Goal: Task Accomplishment & Management: Complete application form

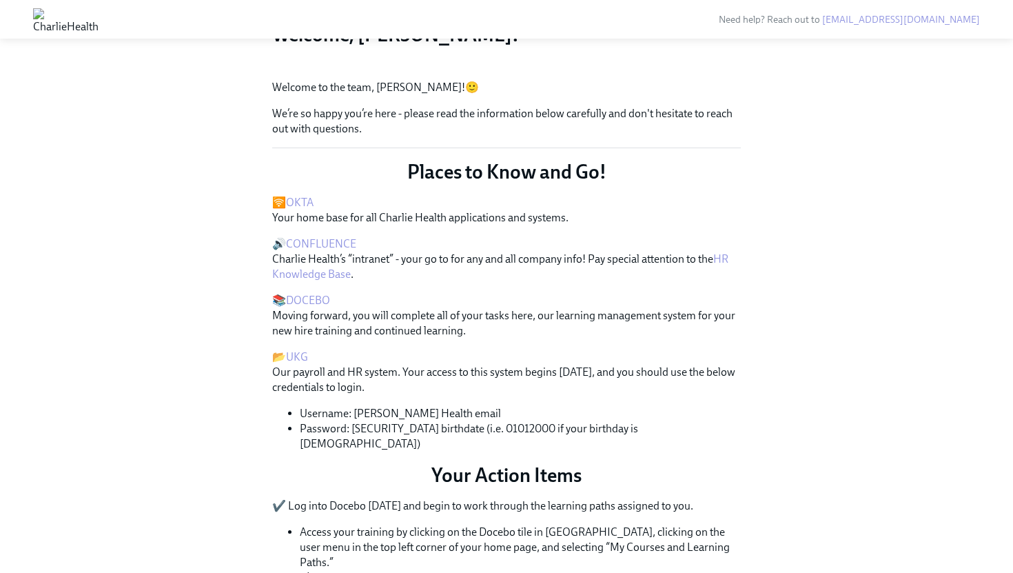
scroll to position [159, 0]
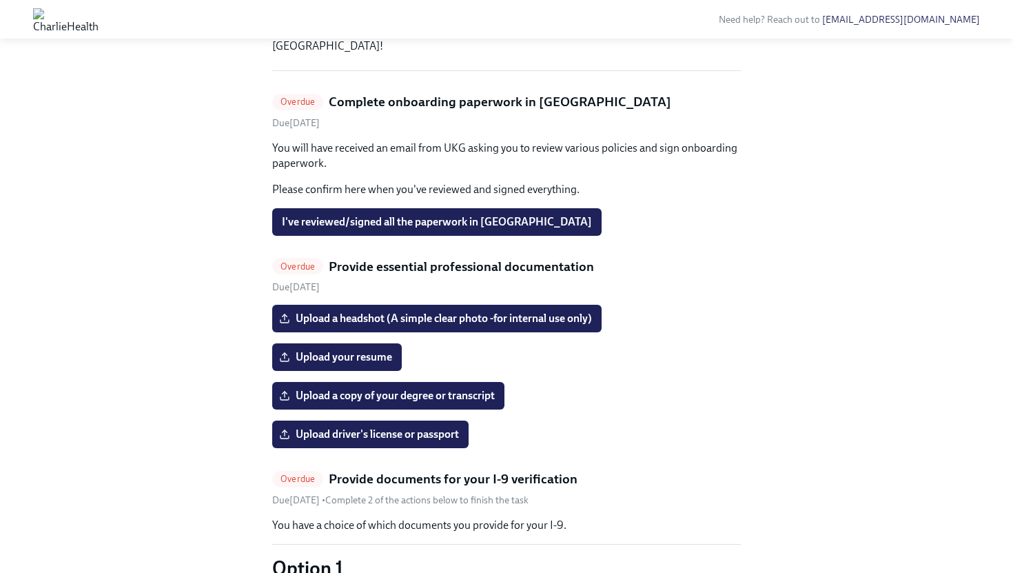
scroll to position [258, 0]
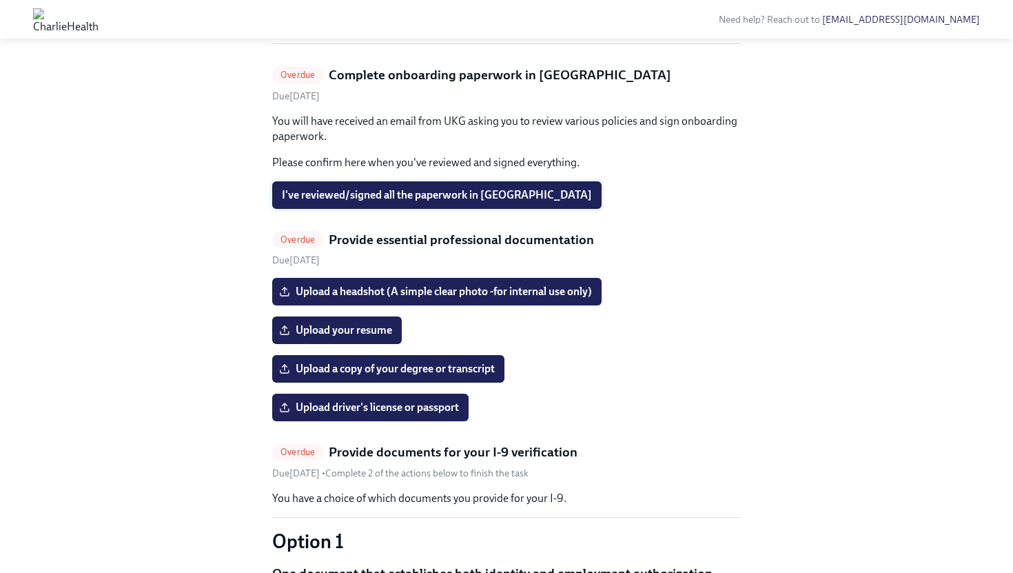
click at [381, 209] on button "I've reviewed/signed all the paperwork in UKG" at bounding box center [436, 195] width 329 height 28
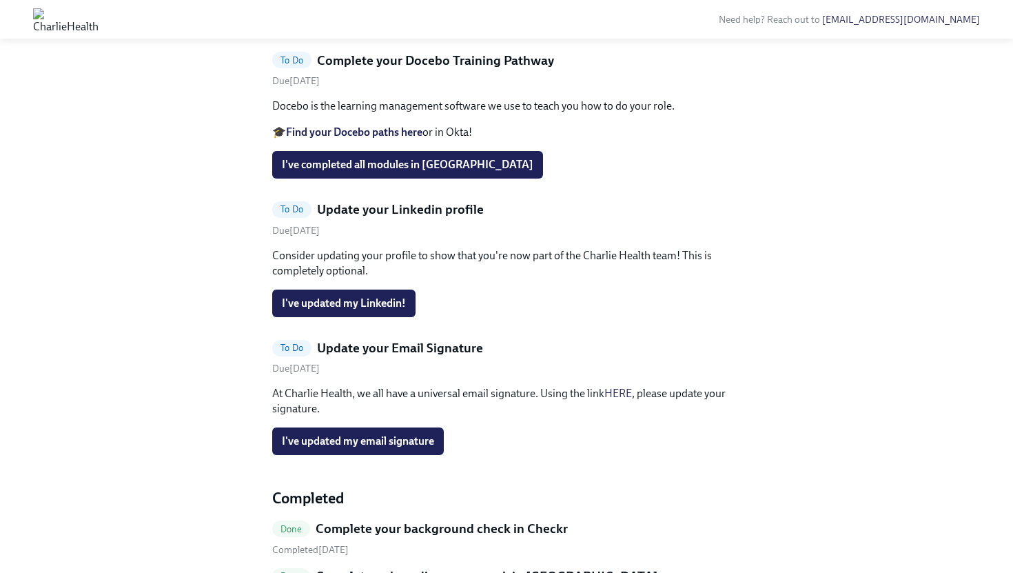
scroll to position [1756, 0]
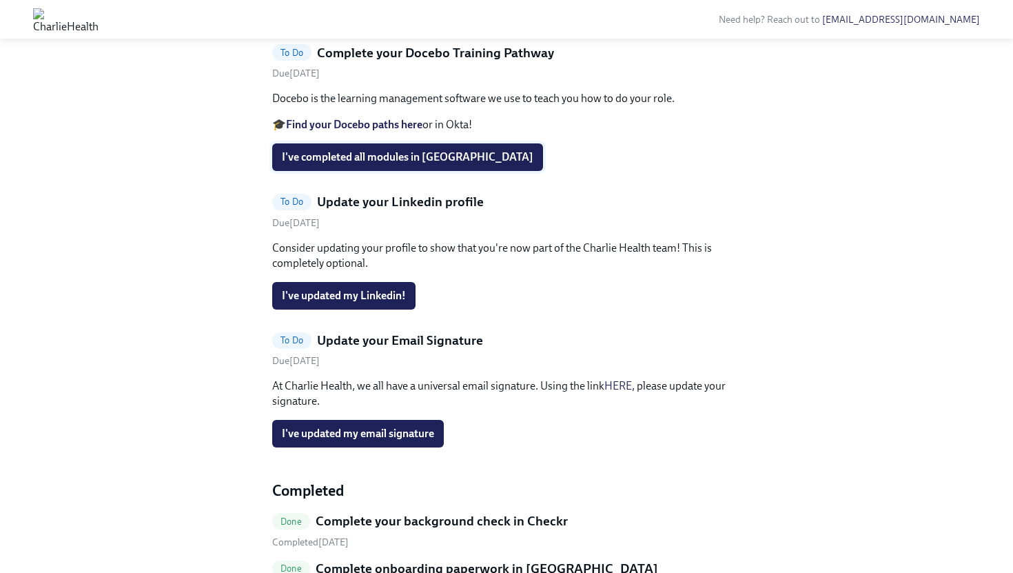
click at [367, 171] on button "I've completed all modules in Docebo" at bounding box center [407, 157] width 271 height 28
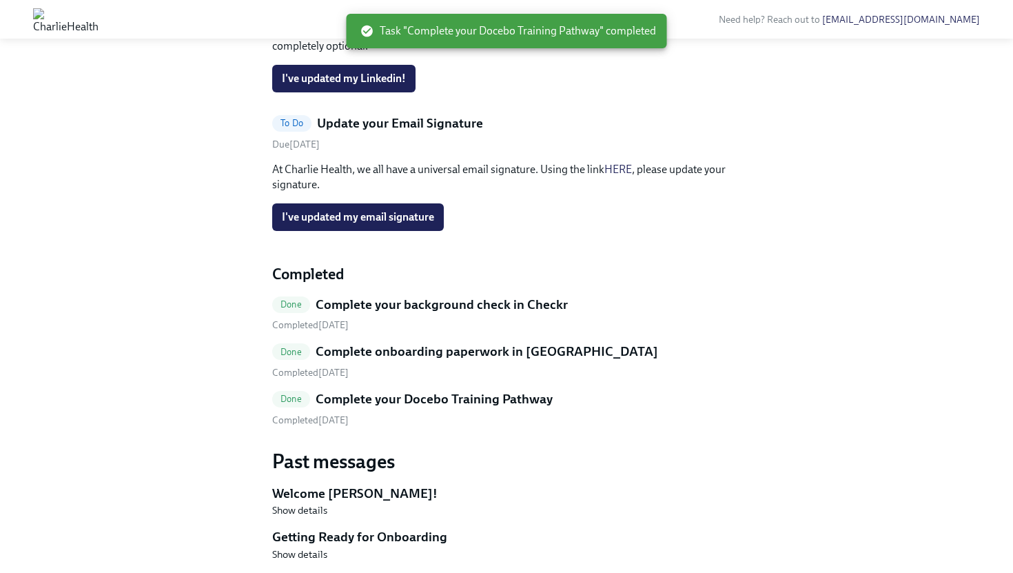
scroll to position [1805, 0]
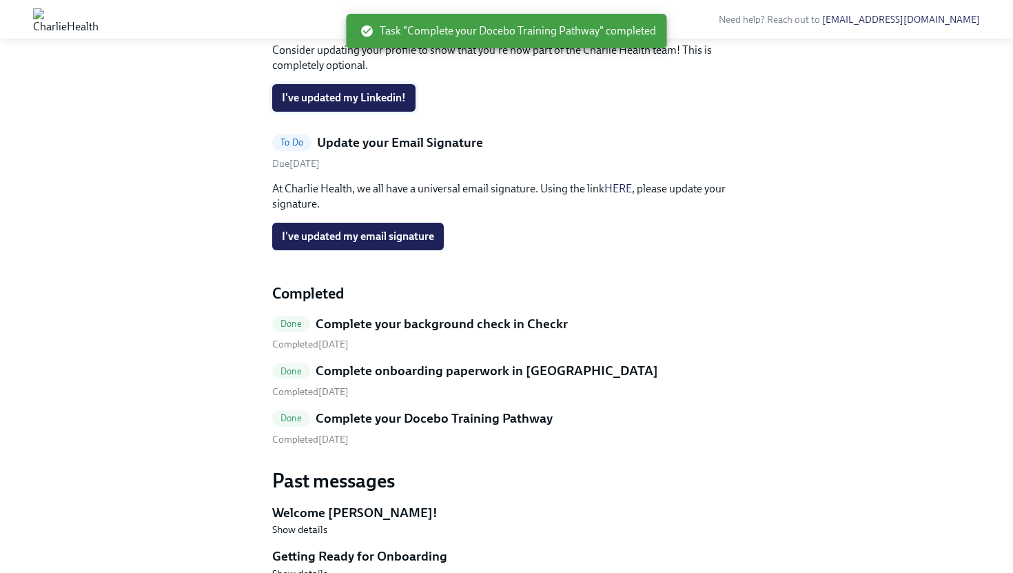
click at [338, 105] on span "I've updated my Linkedin!" at bounding box center [344, 98] width 124 height 14
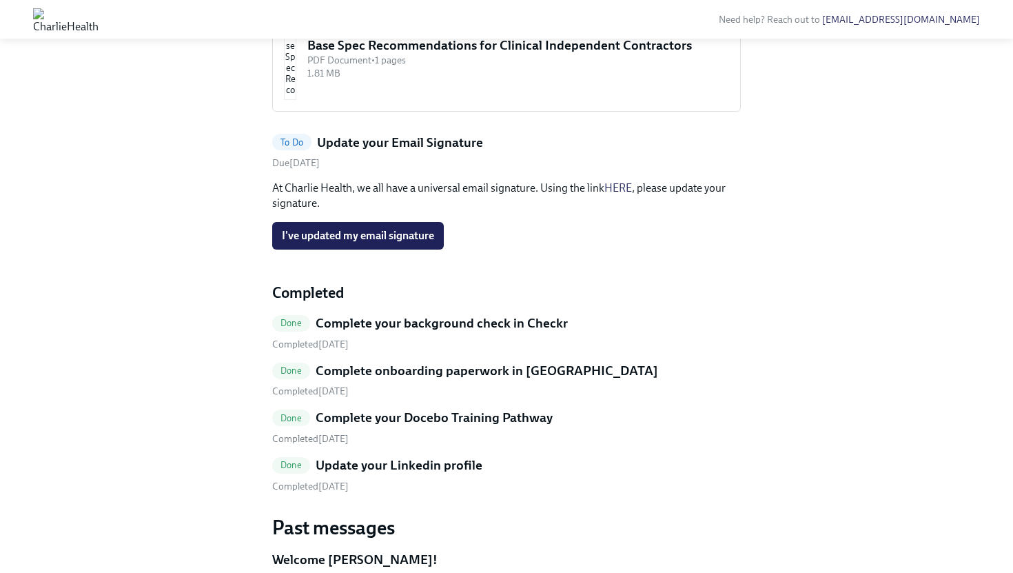
scroll to position [1641, 0]
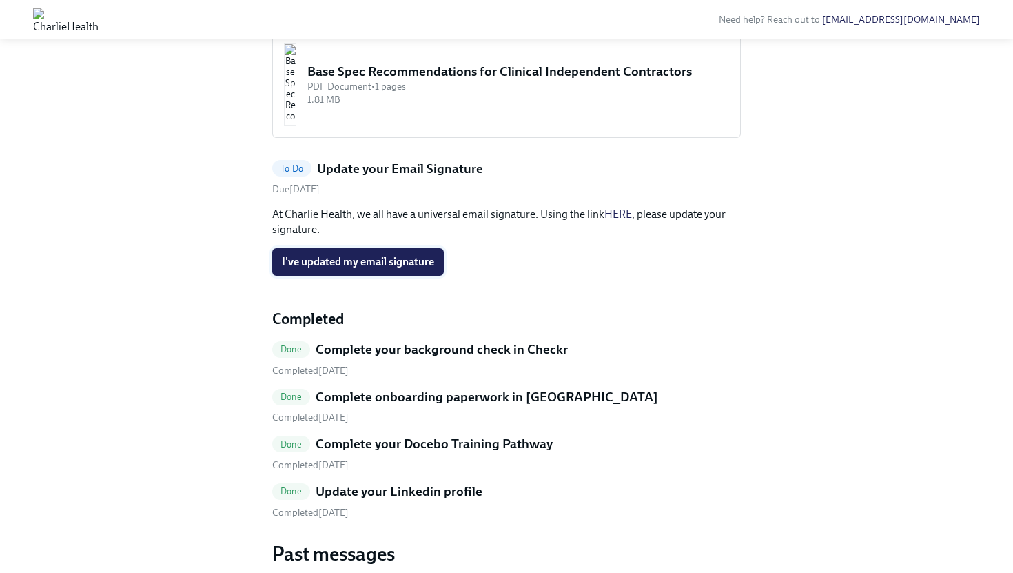
click at [403, 269] on span "I've updated my email signature" at bounding box center [358, 262] width 152 height 14
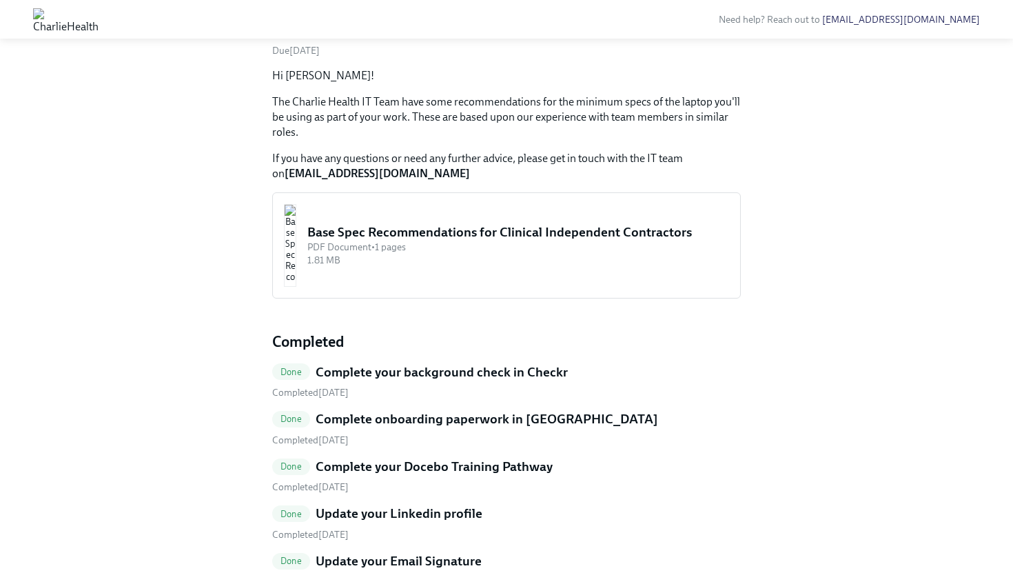
scroll to position [1469, 0]
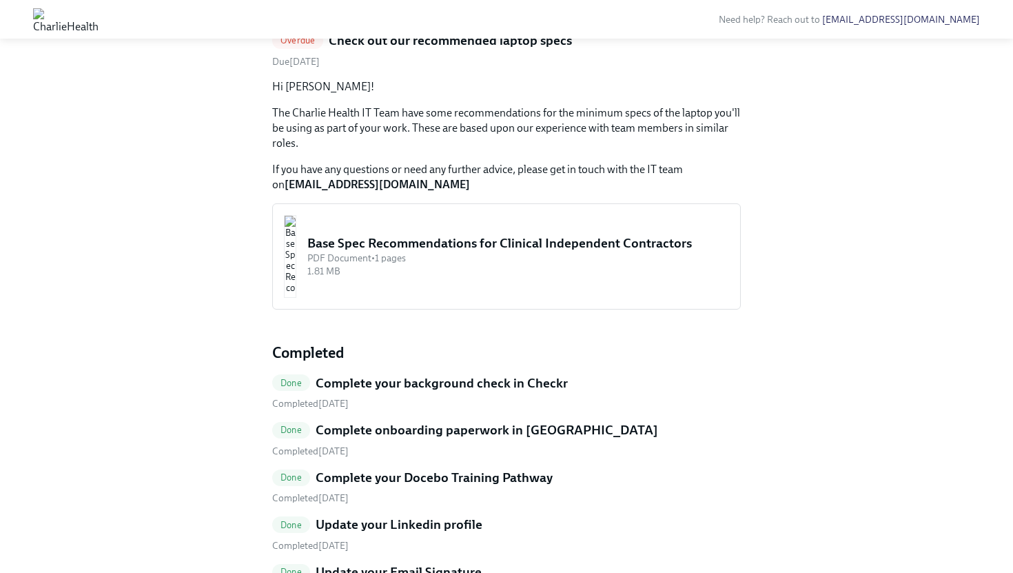
click at [400, 265] on div "PDF Document • 1 pages" at bounding box center [518, 258] width 422 height 13
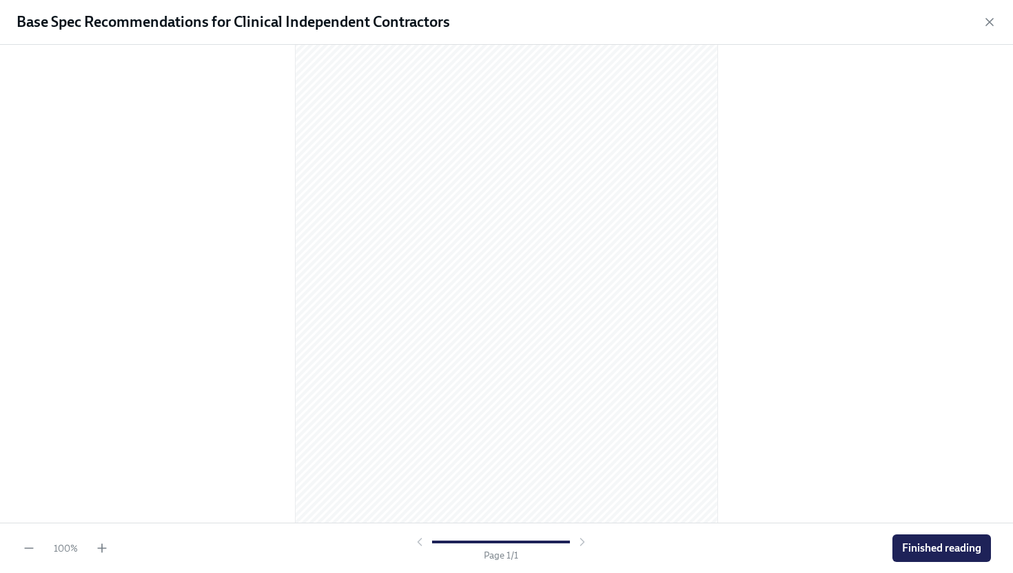
scroll to position [92, 0]
click at [946, 556] on button "Finished reading" at bounding box center [942, 548] width 99 height 28
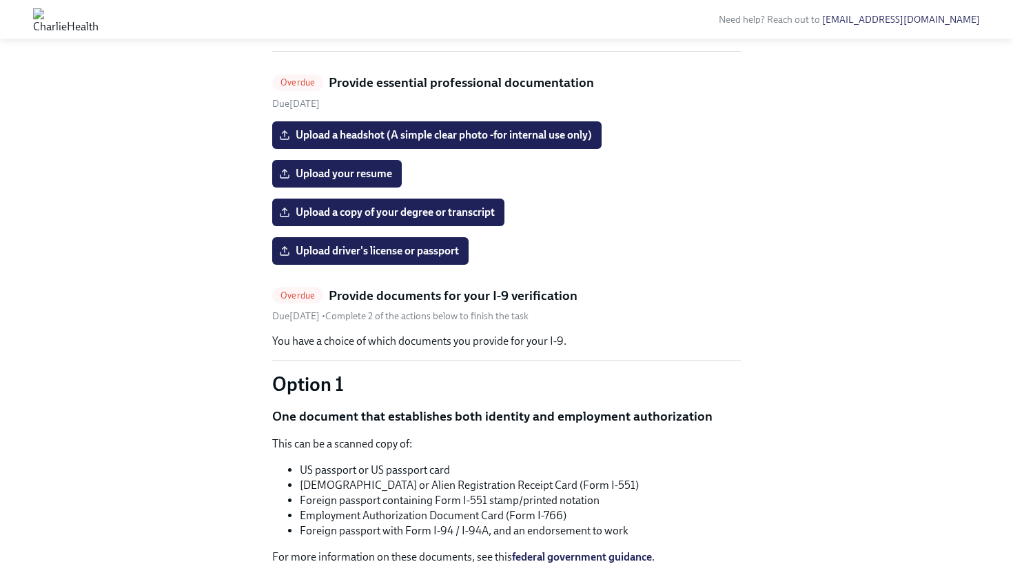
scroll to position [252, 0]
